Goal: Information Seeking & Learning: Learn about a topic

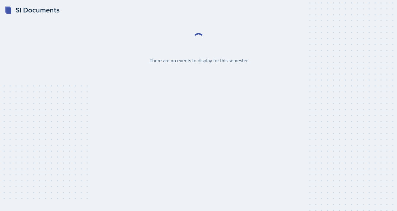
select select "2bed604d-1099-4043-b1bc-2365e8740244"
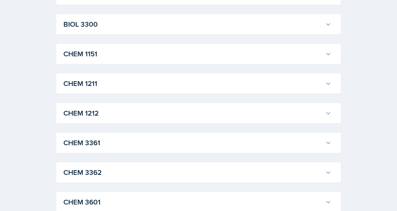
scroll to position [248, 0]
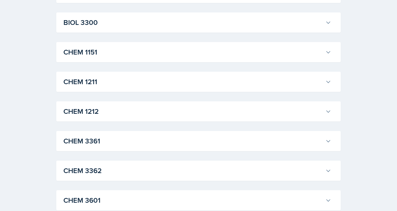
click at [226, 90] on div "CHEM 1211 [PERSON_NAME] Professor: [PERSON_NAME] Export to Google Calendar Recu…" at bounding box center [198, 82] width 284 height 20
click at [221, 85] on h3 "CHEM 1211" at bounding box center [192, 81] width 259 height 11
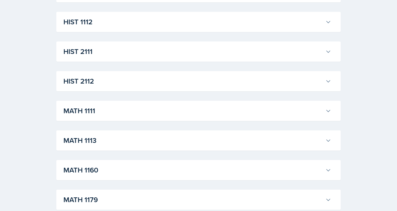
scroll to position [1488, 0]
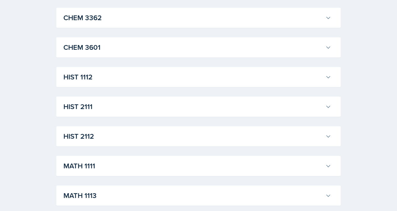
scroll to position [1657, 0]
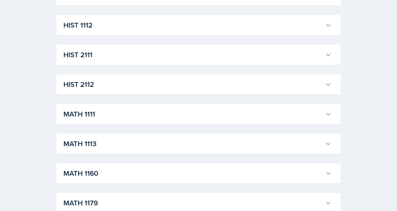
scroll to position [2033, 0]
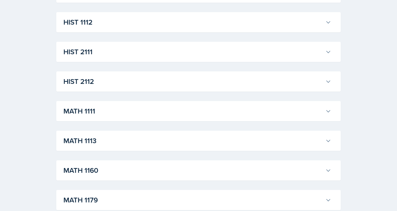
scroll to position [2140, 0]
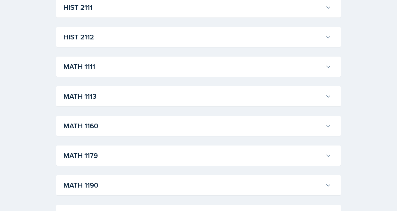
scroll to position [2209, 0]
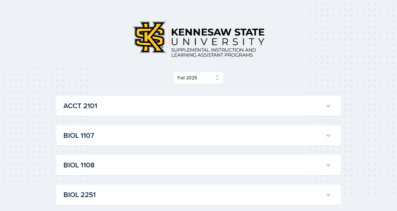
scroll to position [18, 0]
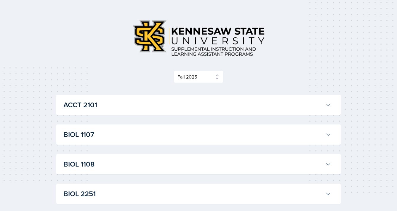
click at [117, 97] on div "ACCT 2101 [PERSON_NAME] Professor: [PERSON_NAME] Export to Google Calendar Recu…" at bounding box center [198, 105] width 284 height 20
click at [118, 108] on h3 "ACCT 2101" at bounding box center [192, 104] width 259 height 11
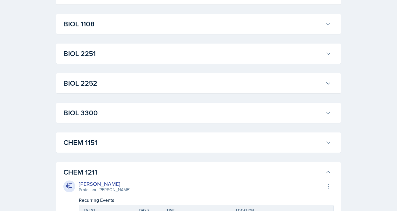
scroll to position [991, 0]
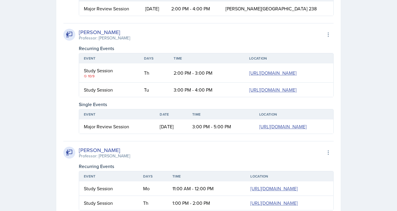
scroll to position [1072, 0]
drag, startPoint x: 137, startPoint y: 128, endPoint x: 298, endPoint y: 125, distance: 160.5
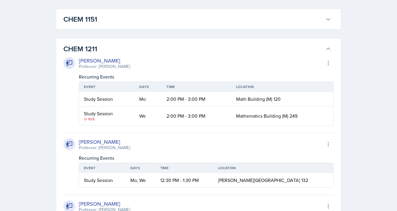
scroll to position [1671, 0]
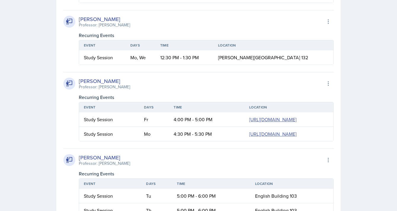
scroll to position [1865, 0]
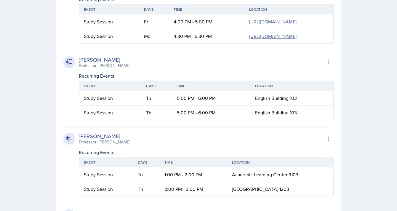
scroll to position [2649, 0]
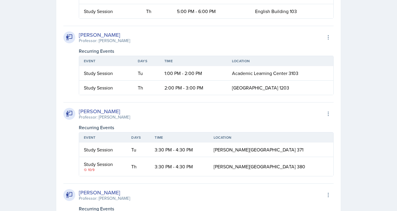
scroll to position [2998, 0]
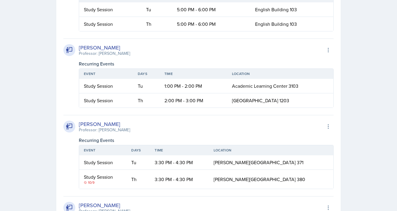
scroll to position [3167, 0]
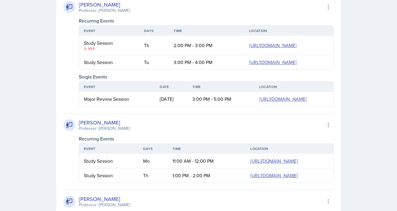
scroll to position [1100, 0]
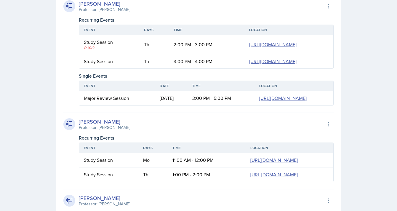
drag, startPoint x: 84, startPoint y: 99, endPoint x: 300, endPoint y: 105, distance: 216.5
drag, startPoint x: 139, startPoint y: 151, endPoint x: 402, endPoint y: 165, distance: 263.5
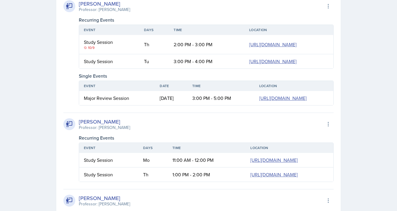
drag, startPoint x: 164, startPoint y: 99, endPoint x: 244, endPoint y: 96, distance: 79.7
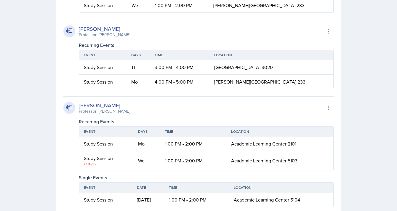
scroll to position [6352, 0]
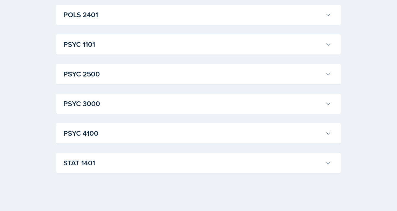
scroll to position [7304, 0]
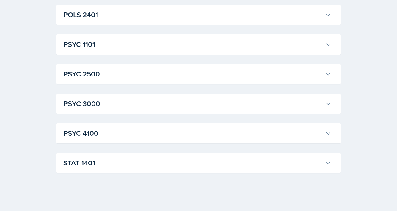
drag, startPoint x: 129, startPoint y: 38, endPoint x: 136, endPoint y: 58, distance: 21.2
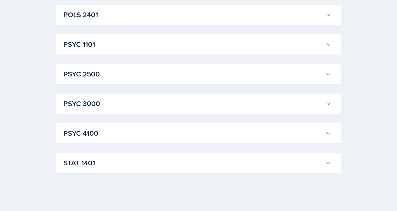
scroll to position [9489, 0]
click at [115, 20] on h3 "POLS 2401" at bounding box center [192, 14] width 259 height 11
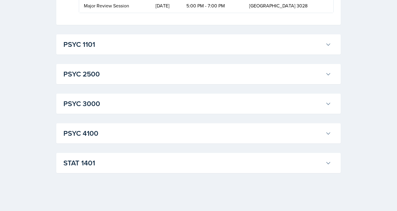
scroll to position [9652, 0]
click at [115, 50] on h3 "PSYC 1101" at bounding box center [192, 44] width 259 height 11
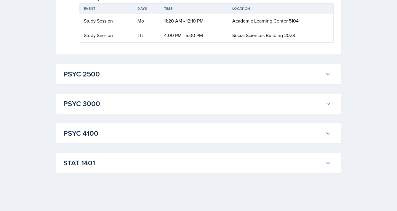
scroll to position [10135, 0]
click at [112, 79] on h3 "PSYC 2500" at bounding box center [192, 74] width 259 height 11
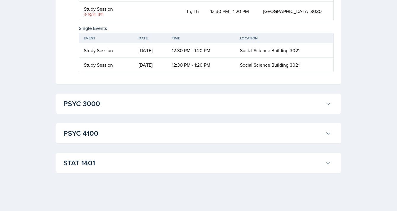
scroll to position [10878, 0]
click at [123, 109] on h3 "PSYC 3000" at bounding box center [192, 103] width 259 height 11
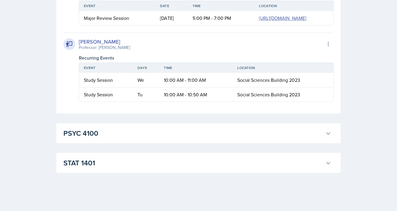
scroll to position [11037, 0]
drag, startPoint x: 150, startPoint y: 183, endPoint x: 195, endPoint y: 184, distance: 45.0
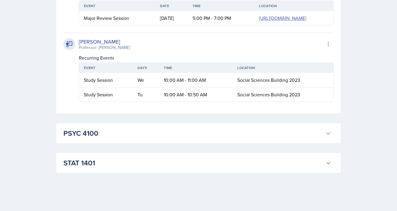
click at [118, 139] on h3 "PSYC 4100" at bounding box center [192, 133] width 259 height 11
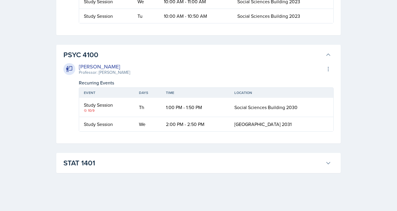
scroll to position [11364, 0]
click at [116, 166] on h3 "STAT 1401" at bounding box center [192, 162] width 259 height 11
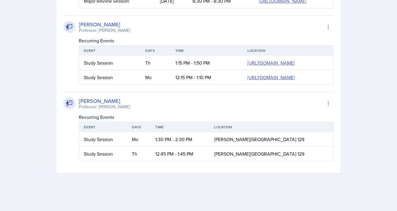
scroll to position [11771, 0]
drag, startPoint x: 145, startPoint y: 173, endPoint x: 186, endPoint y: 173, distance: 41.1
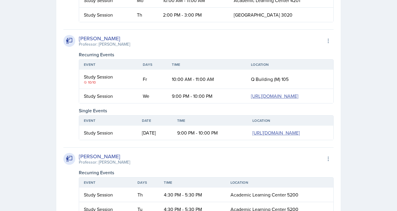
scroll to position [3562, 0]
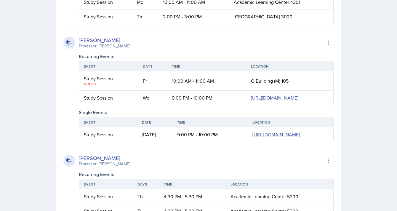
drag, startPoint x: 128, startPoint y: 58, endPoint x: 136, endPoint y: 78, distance: 21.4
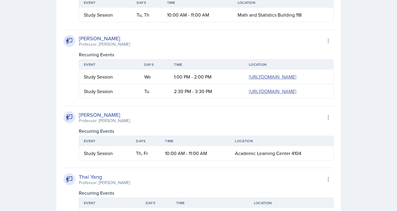
scroll to position [2395, 0]
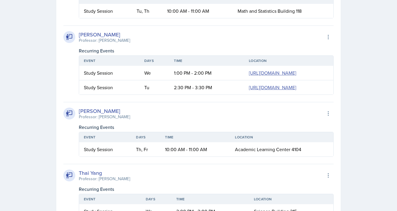
drag, startPoint x: 128, startPoint y: 106, endPoint x: 140, endPoint y: 128, distance: 25.2
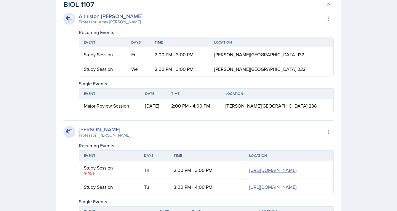
scroll to position [973, 0]
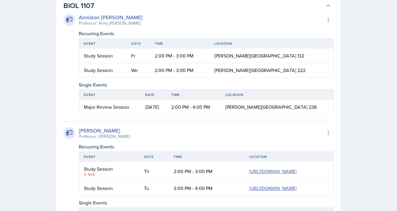
drag, startPoint x: 105, startPoint y: 121, endPoint x: 136, endPoint y: 136, distance: 34.2
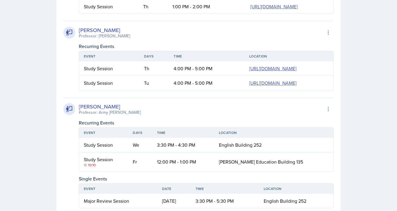
scroll to position [1273, 0]
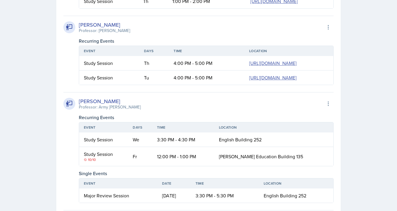
drag, startPoint x: 131, startPoint y: 134, endPoint x: 139, endPoint y: 162, distance: 28.3
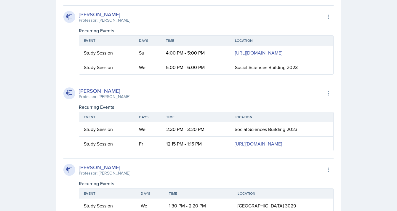
scroll to position [8923, 0]
